Goal: Find specific page/section: Find specific page/section

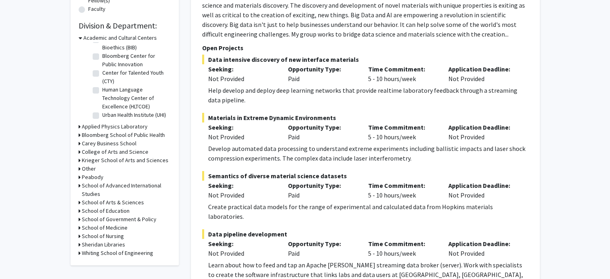
scroll to position [229, 0]
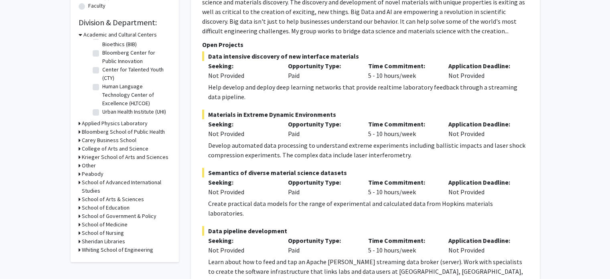
click at [89, 157] on h3 "Krieger School of Arts and Sciences" at bounding box center [125, 157] width 87 height 8
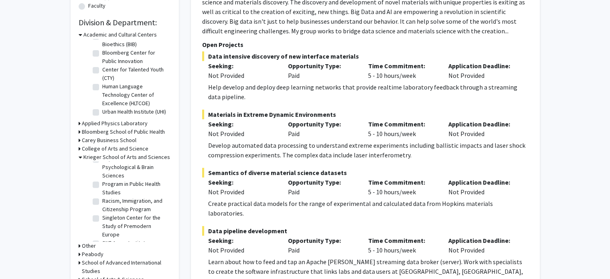
scroll to position [741, 0]
click at [102, 166] on label "Department of Psychological & Brain Sciences" at bounding box center [135, 168] width 67 height 25
click at [102, 161] on input "Department of Psychological & Brain Sciences" at bounding box center [104, 158] width 5 height 5
checkbox input "true"
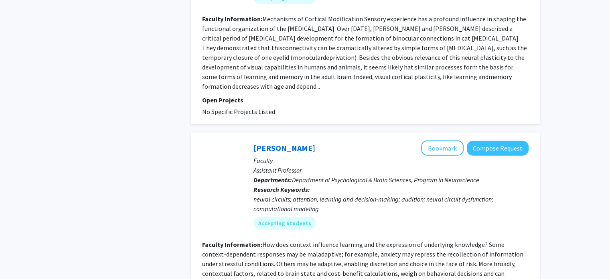
scroll to position [2082, 0]
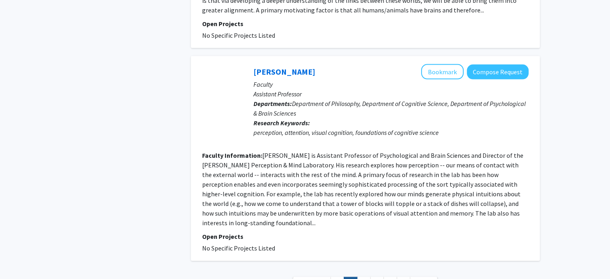
scroll to position [1776, 0]
click at [427, 278] on span "Next »" at bounding box center [423, 283] width 17 height 8
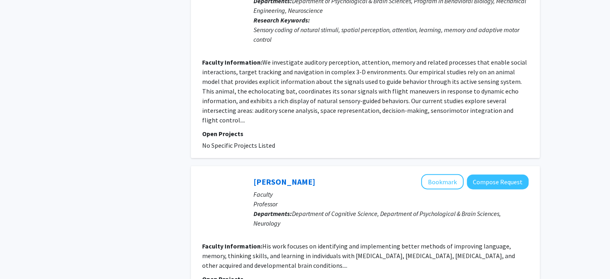
scroll to position [1834, 0]
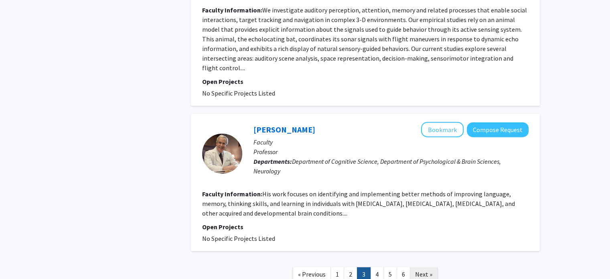
click at [422, 270] on span "Next »" at bounding box center [423, 274] width 17 height 8
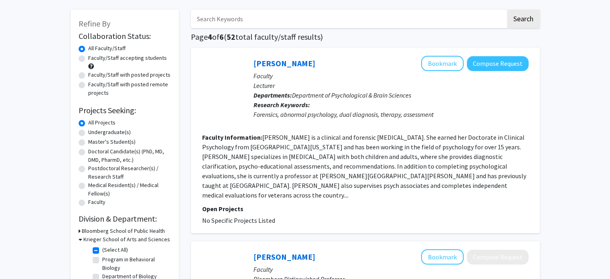
scroll to position [38, 0]
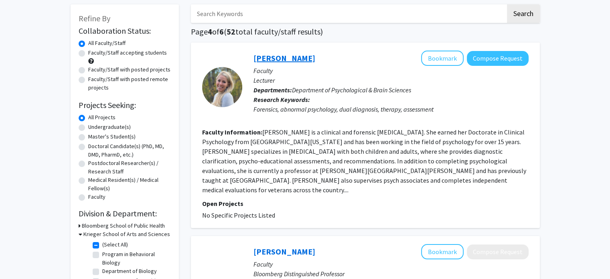
click at [279, 59] on link "[PERSON_NAME]" at bounding box center [284, 58] width 62 height 10
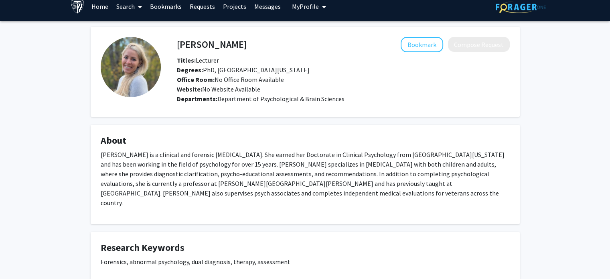
scroll to position [2, 0]
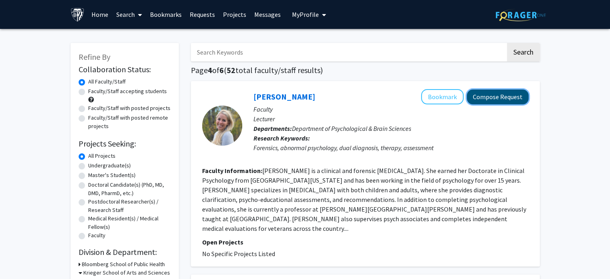
click at [491, 91] on button "Compose Request" at bounding box center [497, 96] width 62 height 15
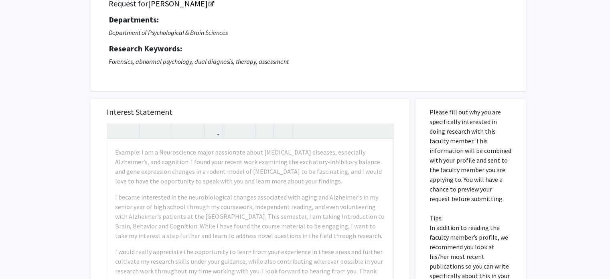
scroll to position [70, 0]
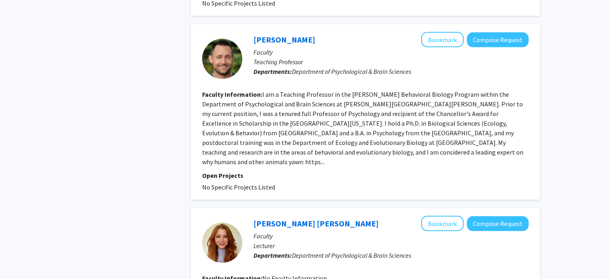
scroll to position [1660, 0]
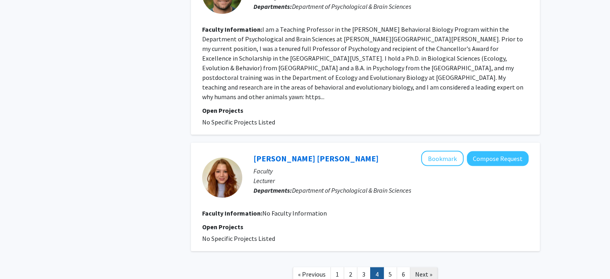
click at [421, 270] on span "Next »" at bounding box center [423, 274] width 17 height 8
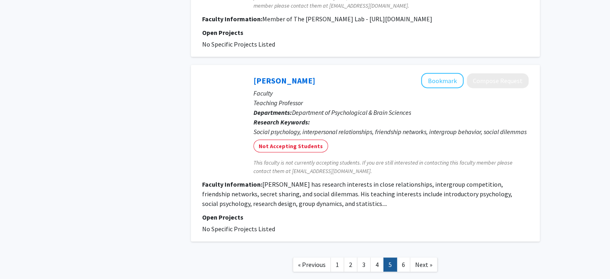
scroll to position [1845, 0]
click at [405, 258] on link "6" at bounding box center [403, 265] width 14 height 14
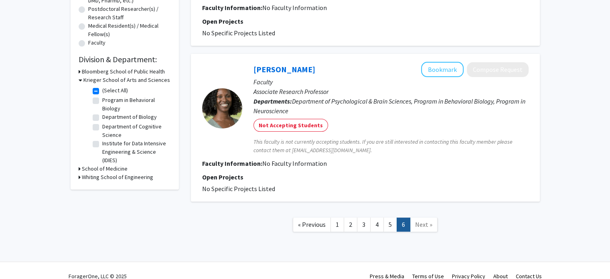
scroll to position [192, 0]
click at [353, 224] on link "2" at bounding box center [350, 224] width 14 height 14
